Goal: Communication & Community: Participate in discussion

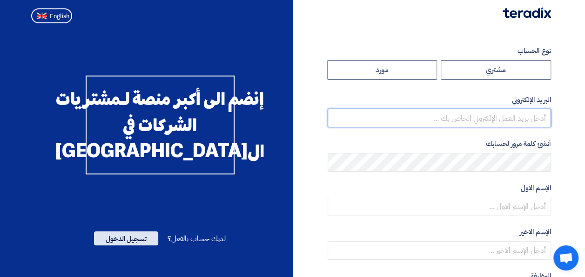
type input "[EMAIL_ADDRESS][PERSON_NAME][DOMAIN_NAME]"
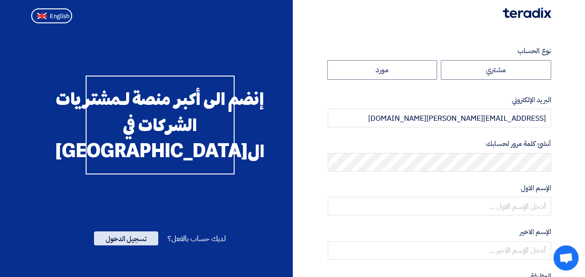
click at [129, 245] on span "تسجيل الدخول" at bounding box center [126, 238] width 64 height 14
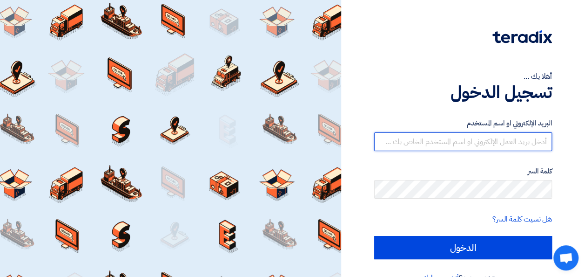
type input "[EMAIL_ADDRESS][PERSON_NAME][DOMAIN_NAME]"
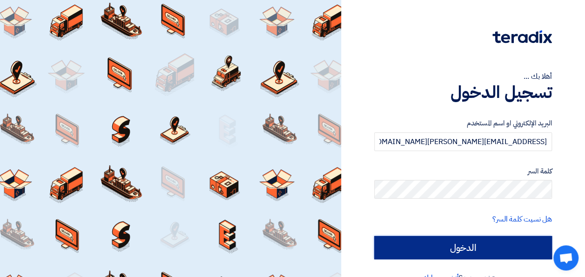
click at [430, 251] on input "الدخول" at bounding box center [463, 247] width 178 height 23
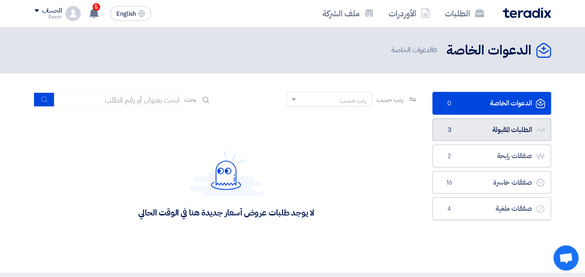
click at [496, 130] on link "الطلبات المقبولة الطلبات المقبولة 3" at bounding box center [492, 129] width 119 height 23
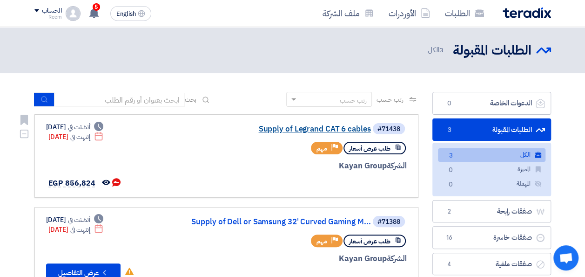
click at [298, 129] on link "Supply of Legrand CAT 6 cables" at bounding box center [278, 129] width 186 height 8
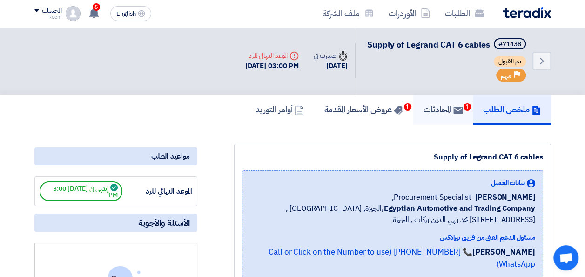
click at [443, 115] on h5 "المحادثات 1" at bounding box center [443, 109] width 39 height 11
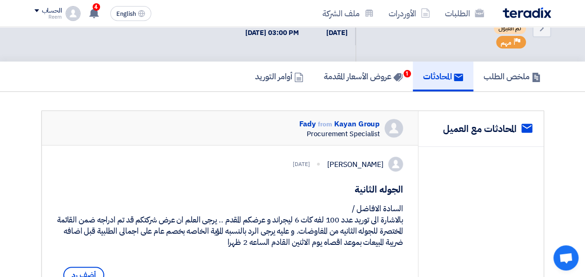
scroll to position [25, 0]
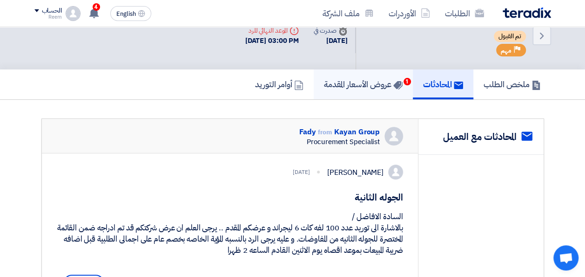
click at [395, 89] on use at bounding box center [397, 85] width 9 height 8
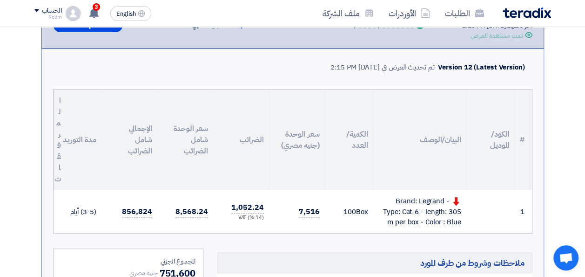
scroll to position [185, 0]
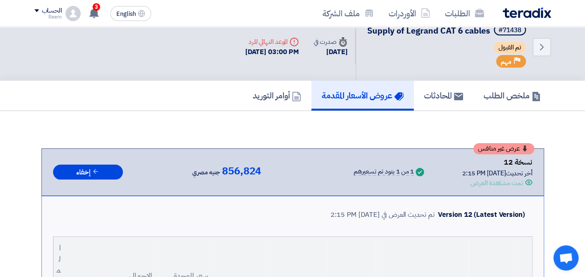
scroll to position [0, 0]
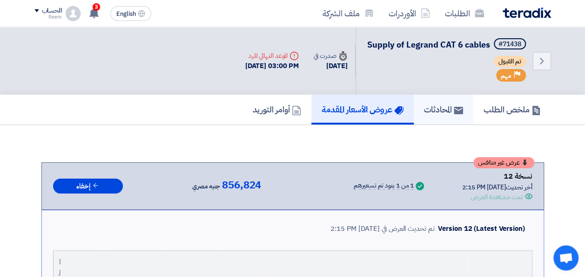
click at [441, 115] on h5 "المحادثات" at bounding box center [443, 109] width 39 height 11
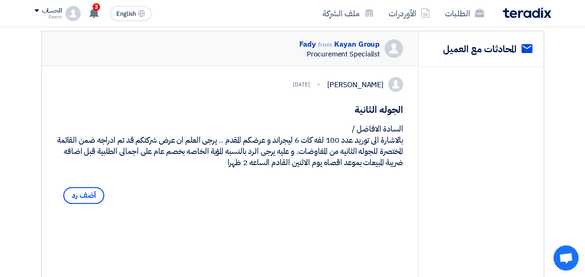
scroll to position [118, 0]
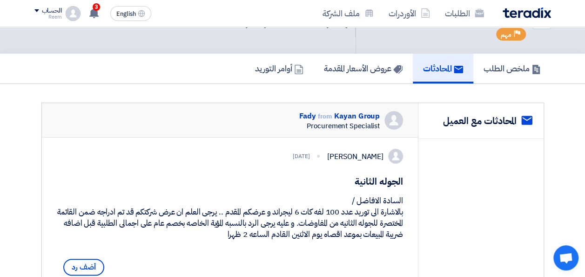
scroll to position [24, 0]
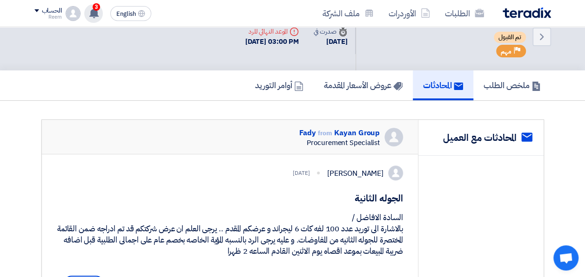
click at [94, 5] on span "3" at bounding box center [96, 6] width 7 height 7
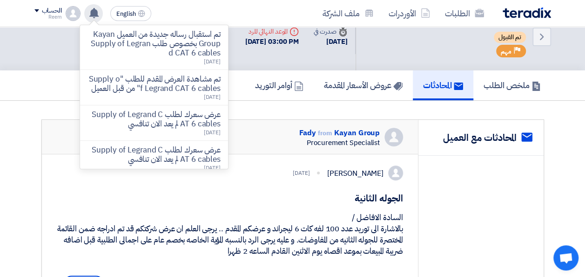
click at [229, 9] on div "الطلبات الأوردرات ملف الشركة English EN تم استقبال رساله جديدة من العميل Kayan …" at bounding box center [292, 13] width 531 height 27
